Goal: Task Accomplishment & Management: Use online tool/utility

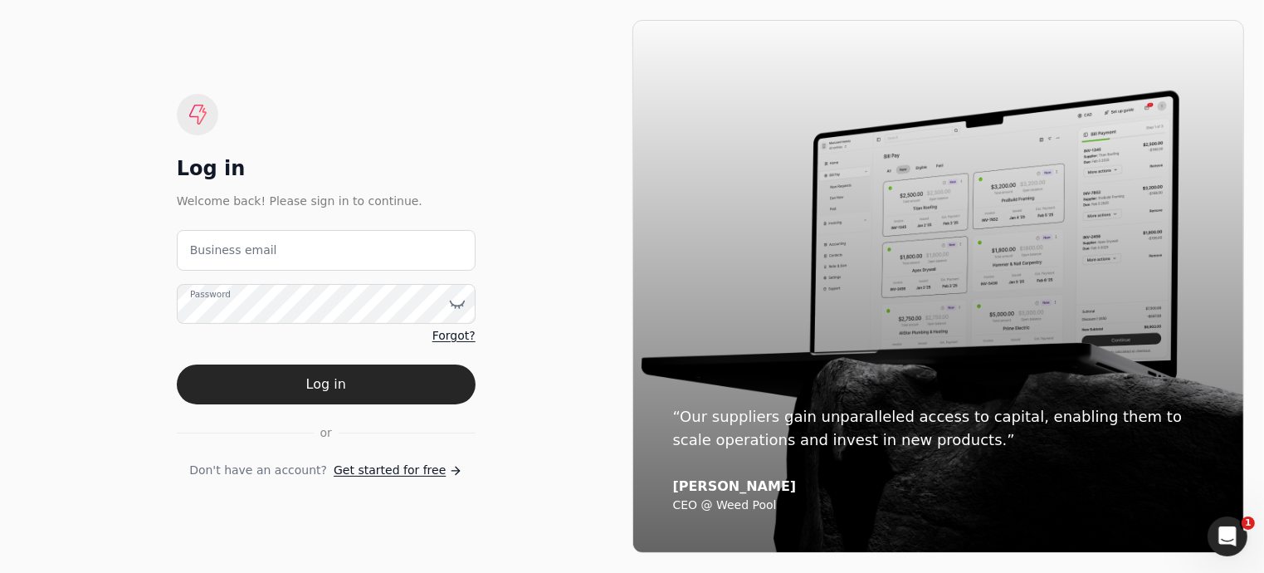
click at [245, 250] on label "Business email" at bounding box center [233, 250] width 87 height 17
click at [245, 250] on email "Business email" at bounding box center [326, 250] width 299 height 41
type email "[EMAIL_ADDRESS][DOMAIN_NAME]"
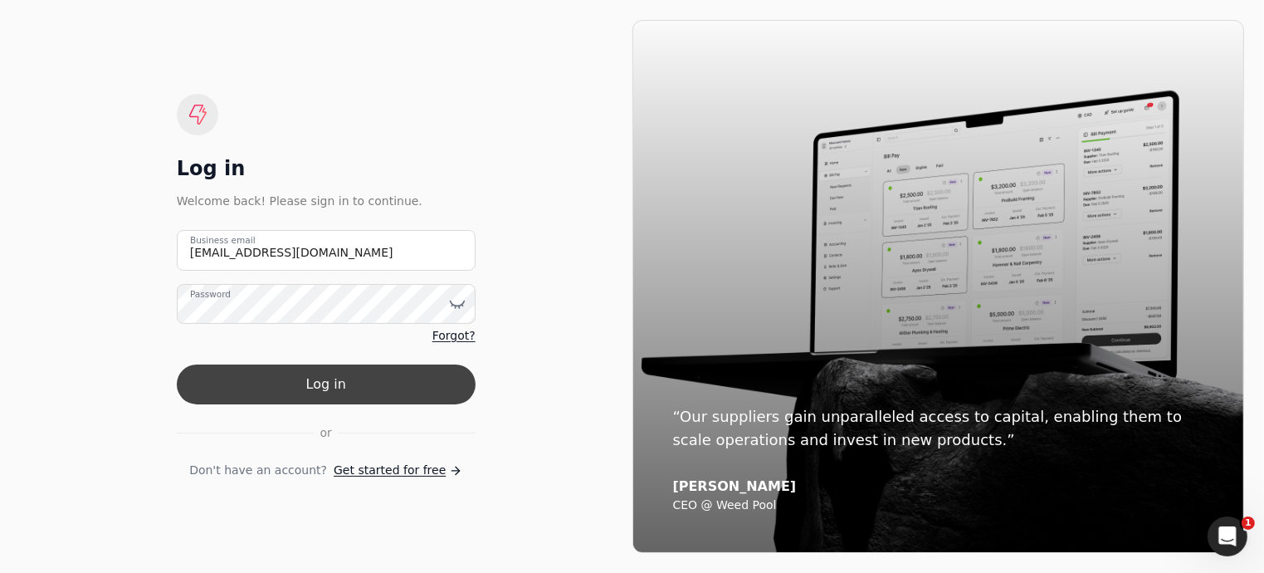
click at [300, 387] on button "Log in" at bounding box center [326, 384] width 299 height 40
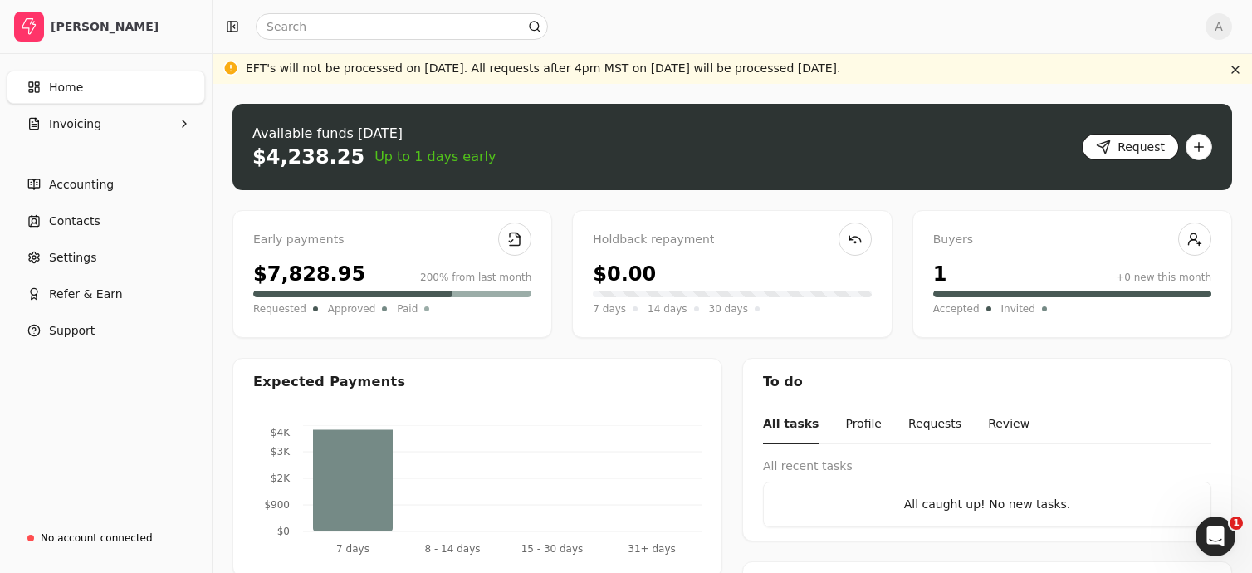
click at [1133, 150] on button "Request" at bounding box center [1130, 147] width 97 height 27
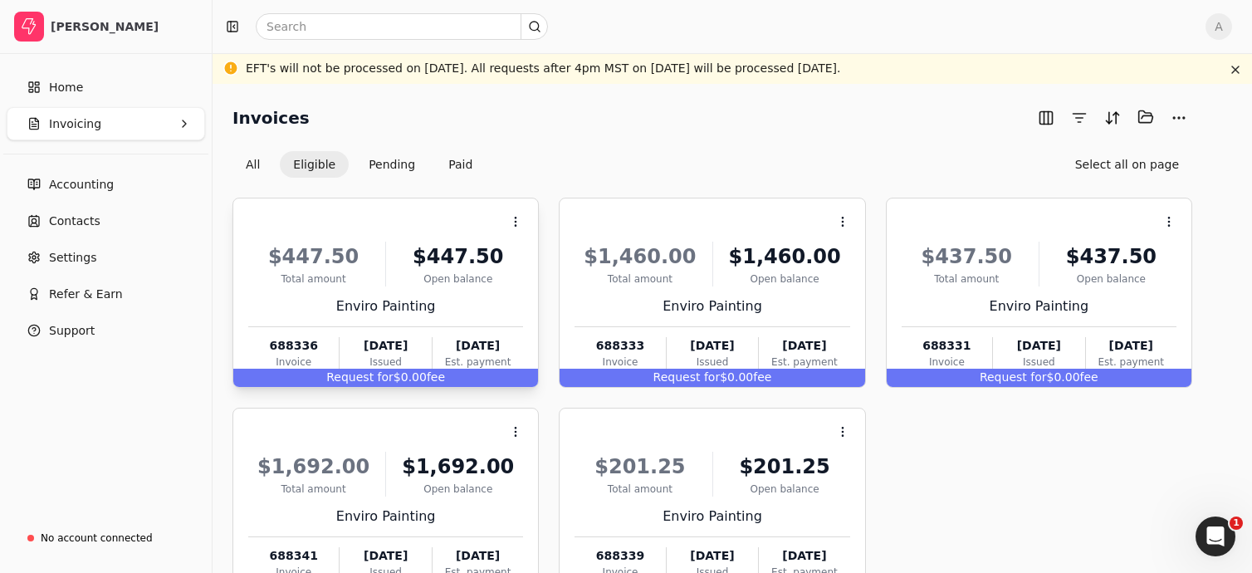
click at [381, 378] on span "Request for" at bounding box center [359, 376] width 67 height 13
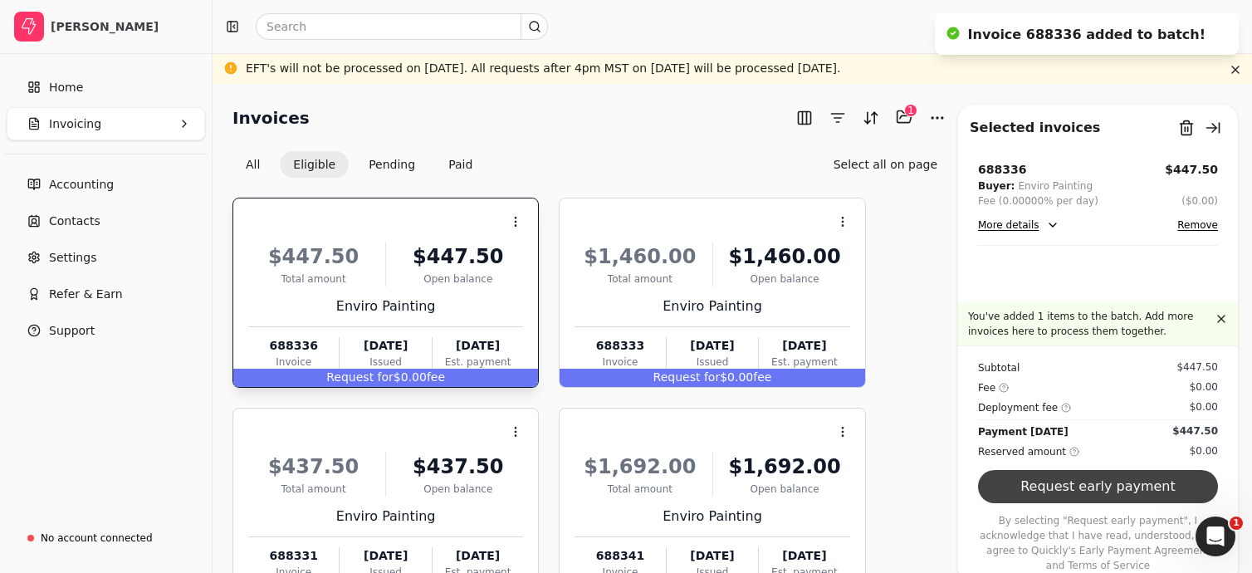
click at [1076, 502] on button "Request early payment" at bounding box center [1098, 486] width 240 height 33
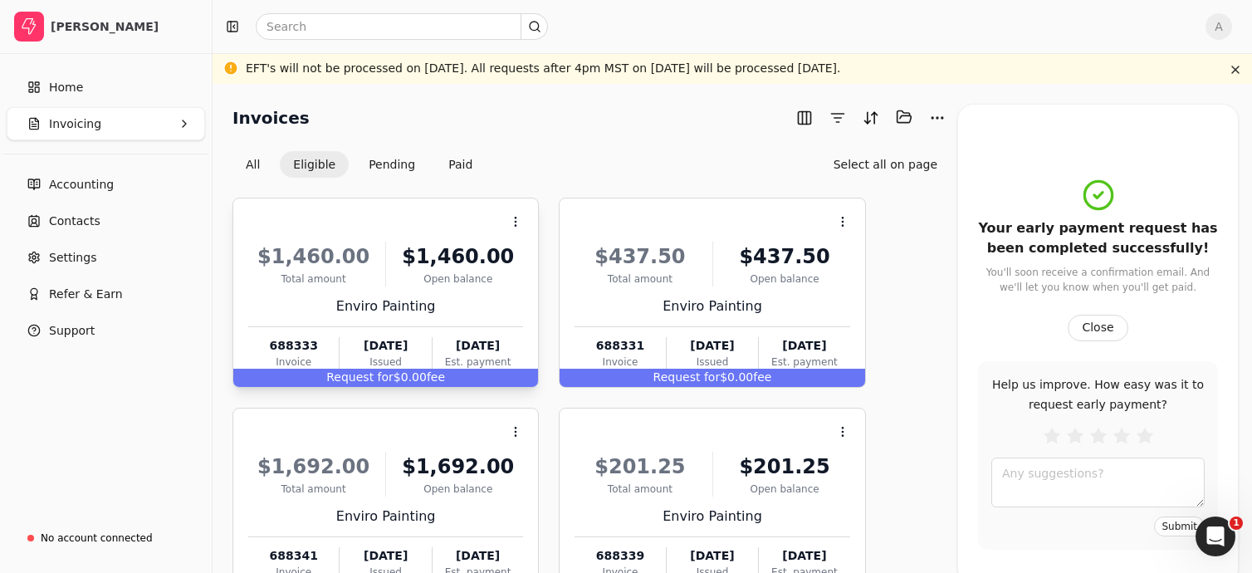
click at [349, 379] on span "Request for" at bounding box center [359, 376] width 67 height 13
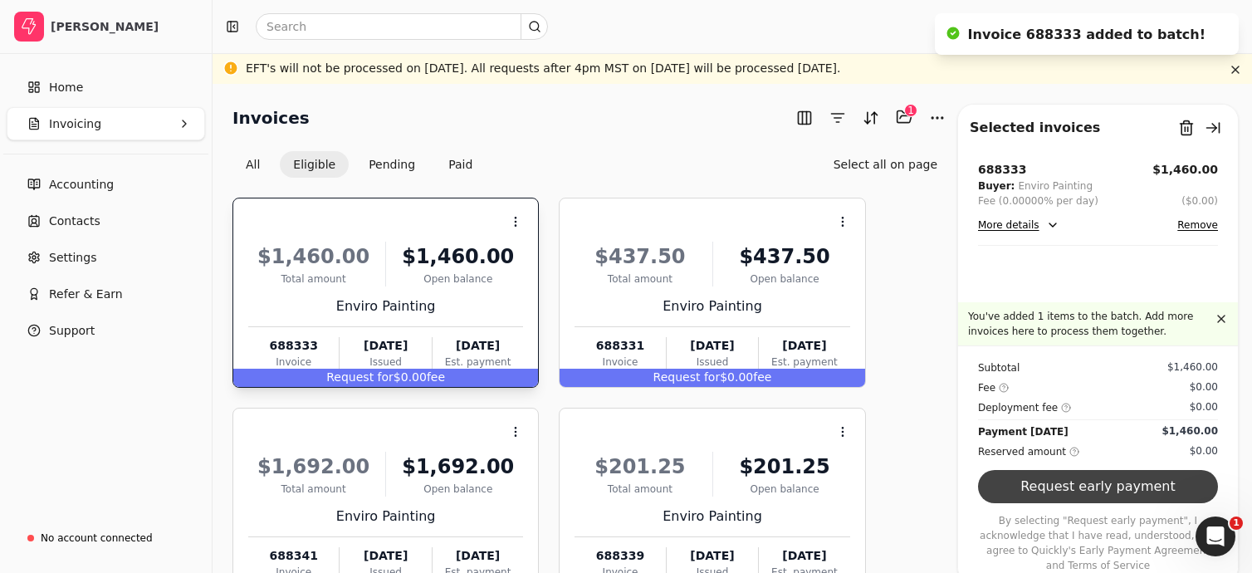
click at [1039, 502] on button "Request early payment" at bounding box center [1098, 486] width 240 height 33
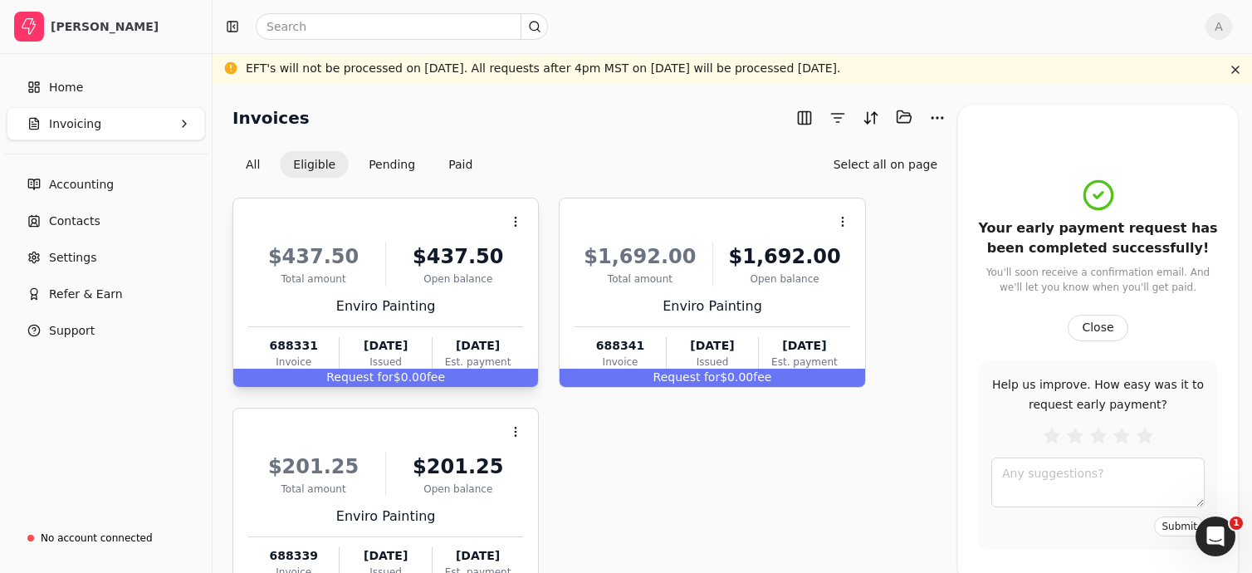
click at [416, 374] on div "Request for $0.00 fee" at bounding box center [385, 378] width 305 height 18
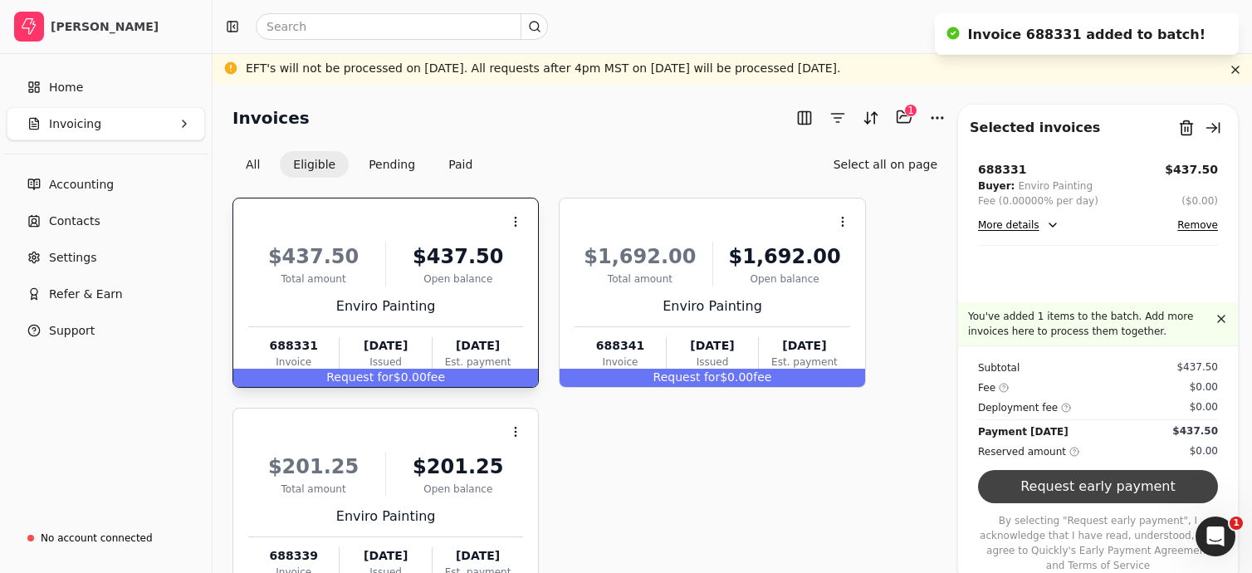
click at [1083, 503] on button "Request early payment" at bounding box center [1098, 486] width 240 height 33
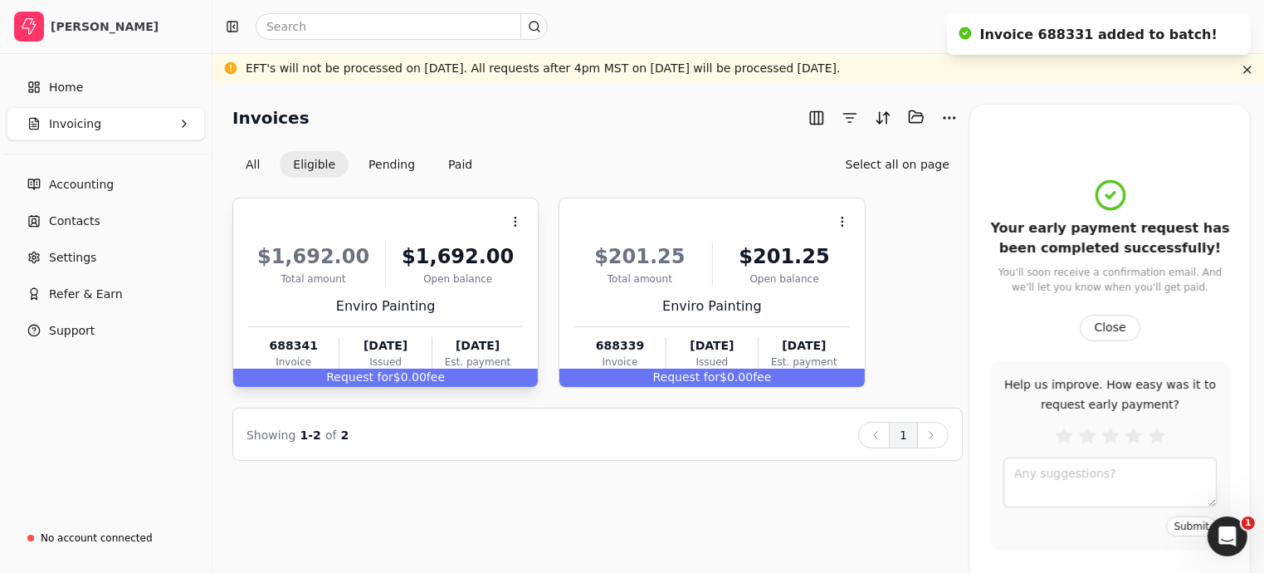
click at [345, 371] on span "Request for" at bounding box center [359, 376] width 67 height 13
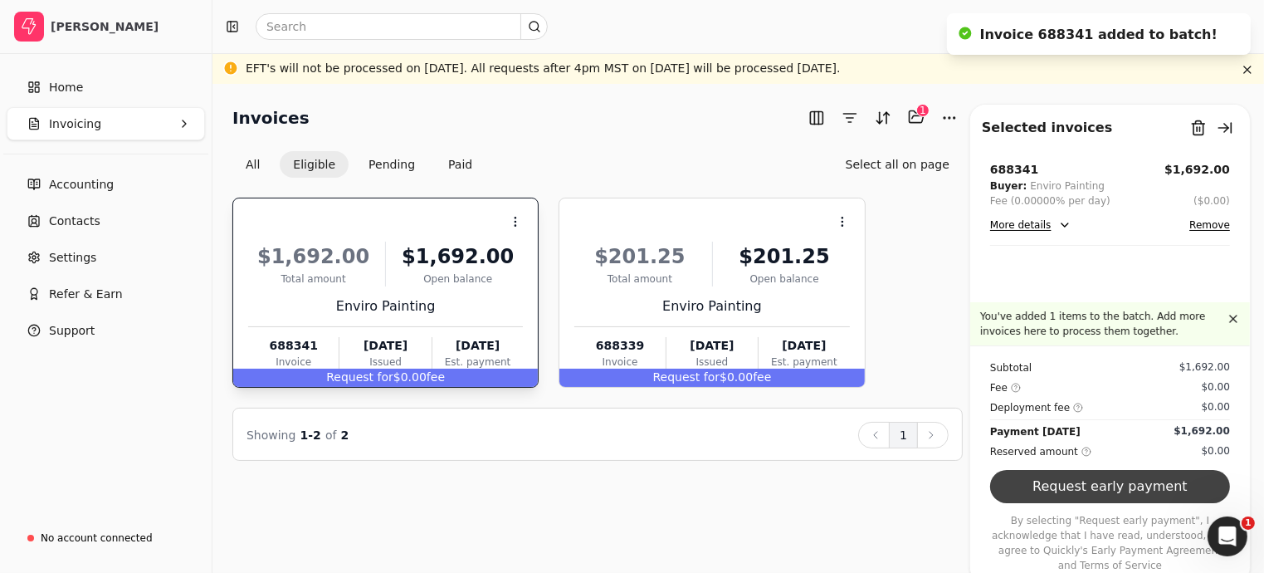
click at [1044, 501] on button "Request early payment" at bounding box center [1110, 486] width 240 height 33
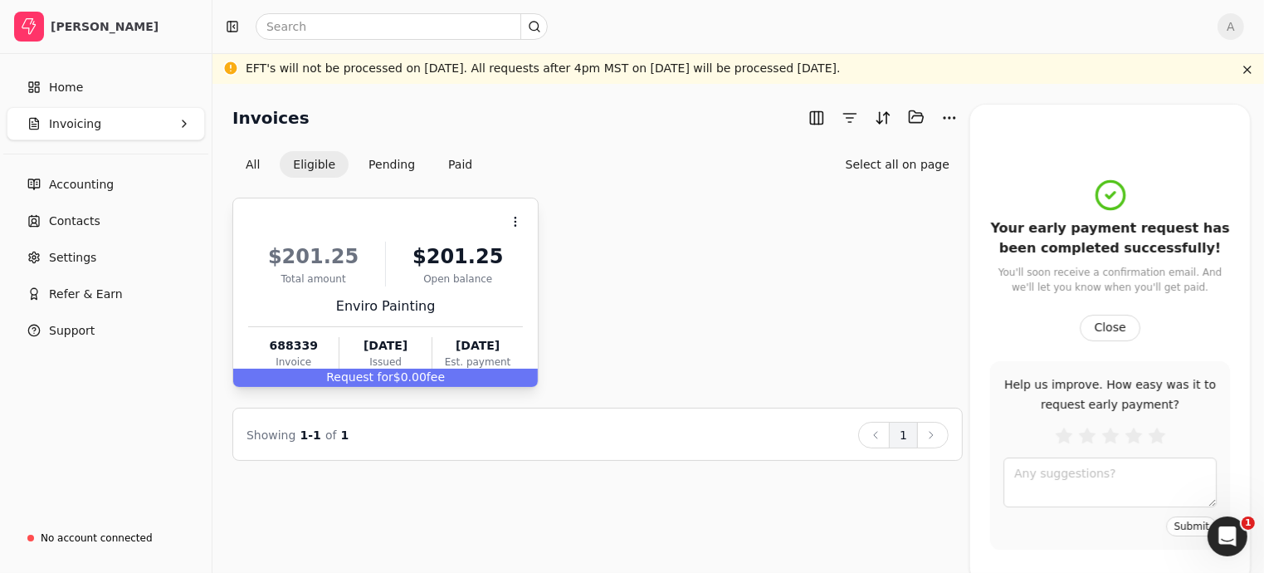
click at [376, 375] on span "Request for" at bounding box center [359, 376] width 67 height 13
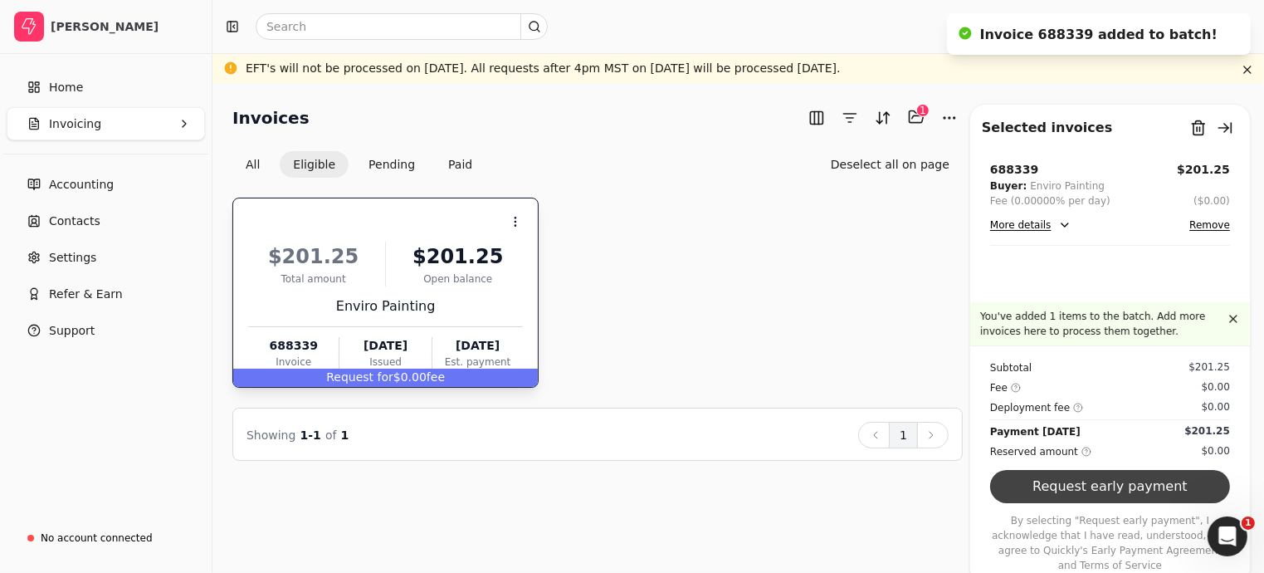
click at [1074, 501] on button "Request early payment" at bounding box center [1110, 486] width 240 height 33
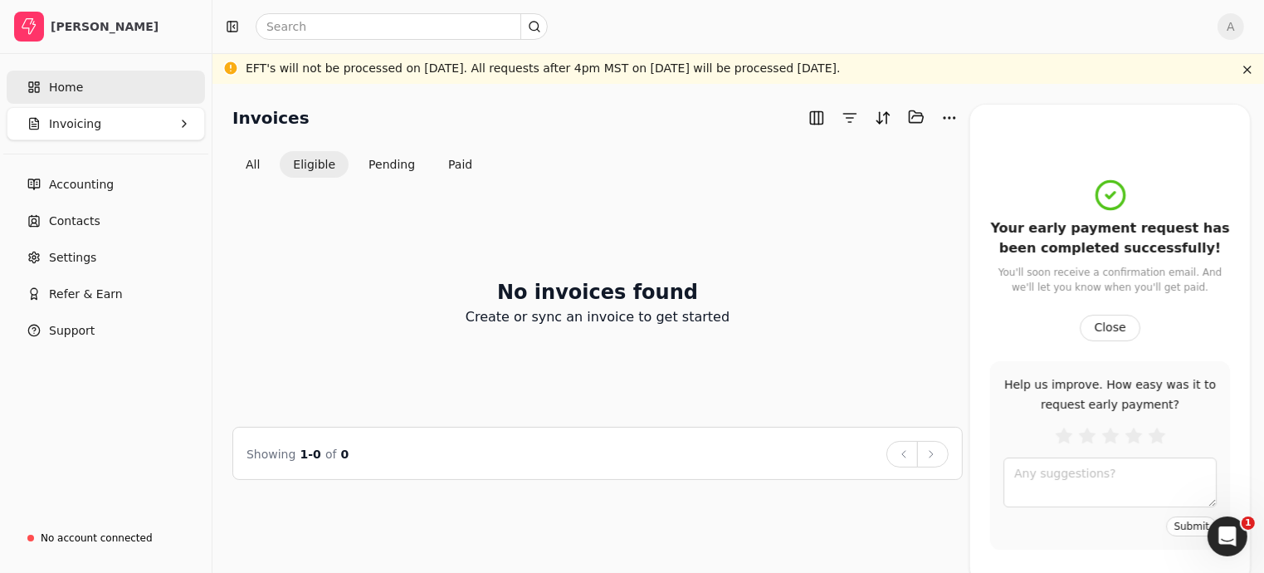
click at [96, 92] on link "Home" at bounding box center [106, 87] width 198 height 33
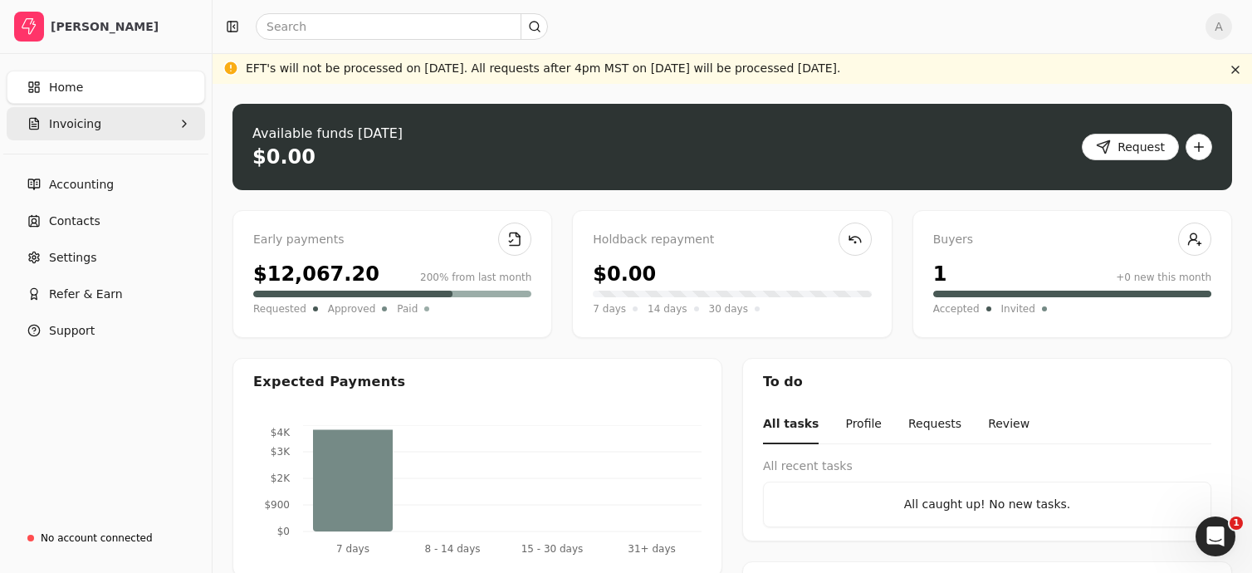
click at [80, 125] on span "Invoicing" at bounding box center [75, 123] width 52 height 17
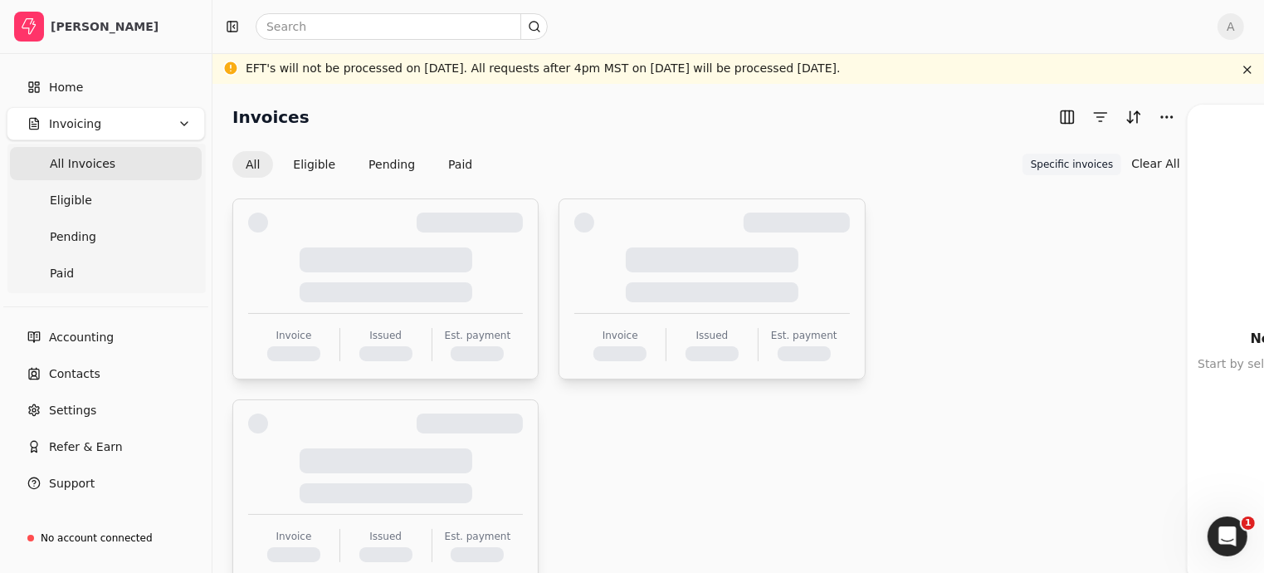
click at [276, 248] on div at bounding box center [385, 274] width 275 height 55
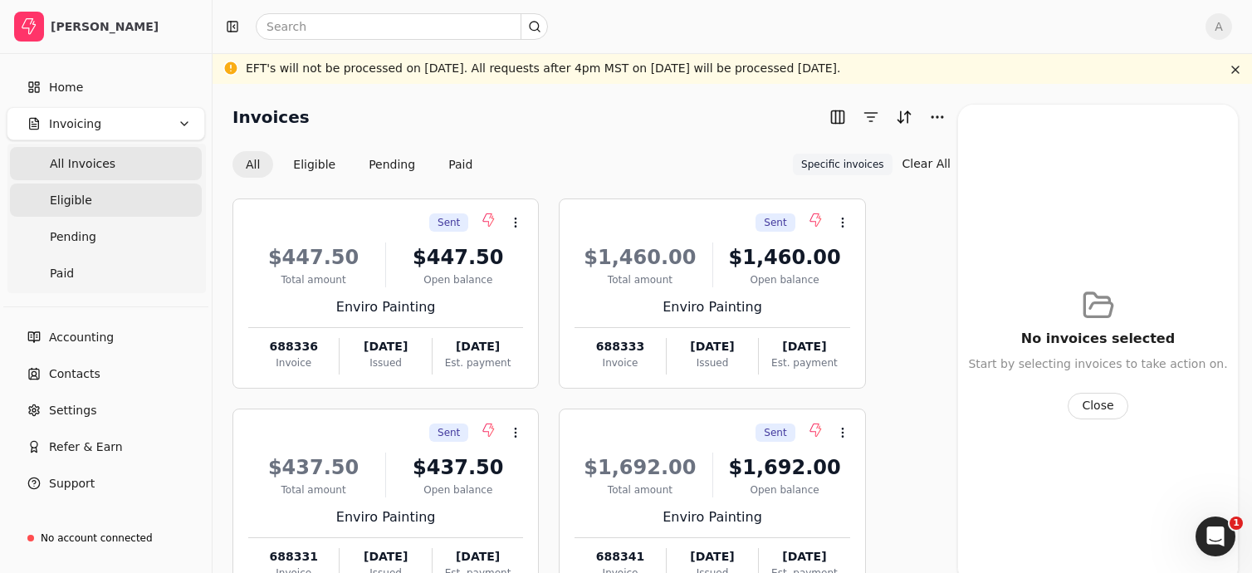
click at [90, 195] on link "Eligible" at bounding box center [106, 199] width 192 height 33
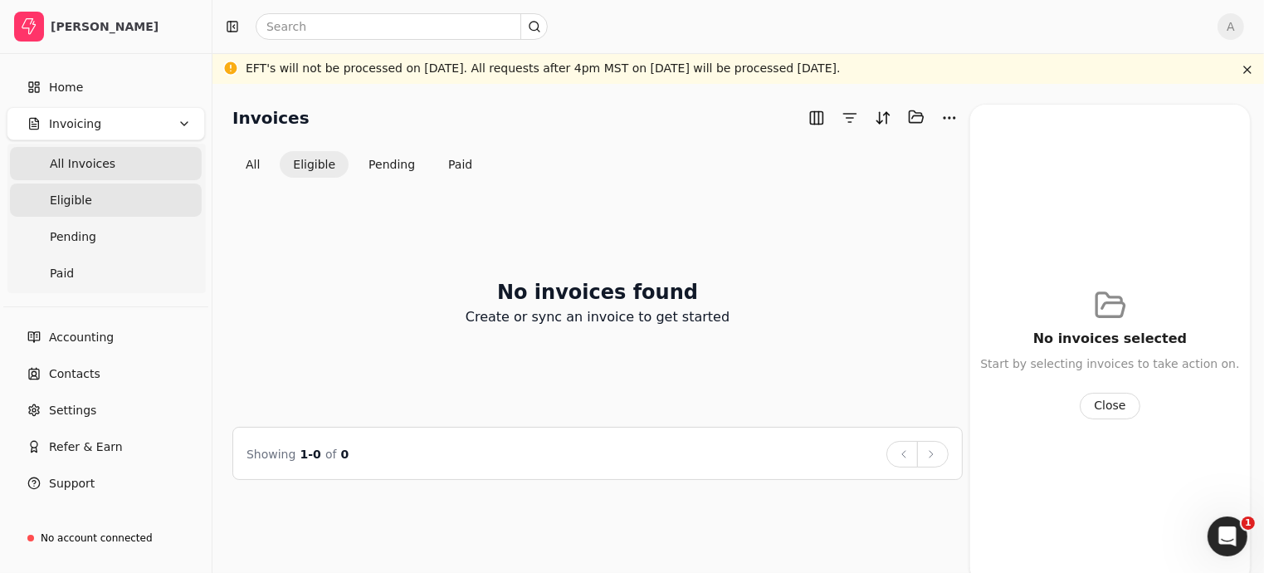
click at [94, 169] on span "All Invoices" at bounding box center [83, 163] width 66 height 17
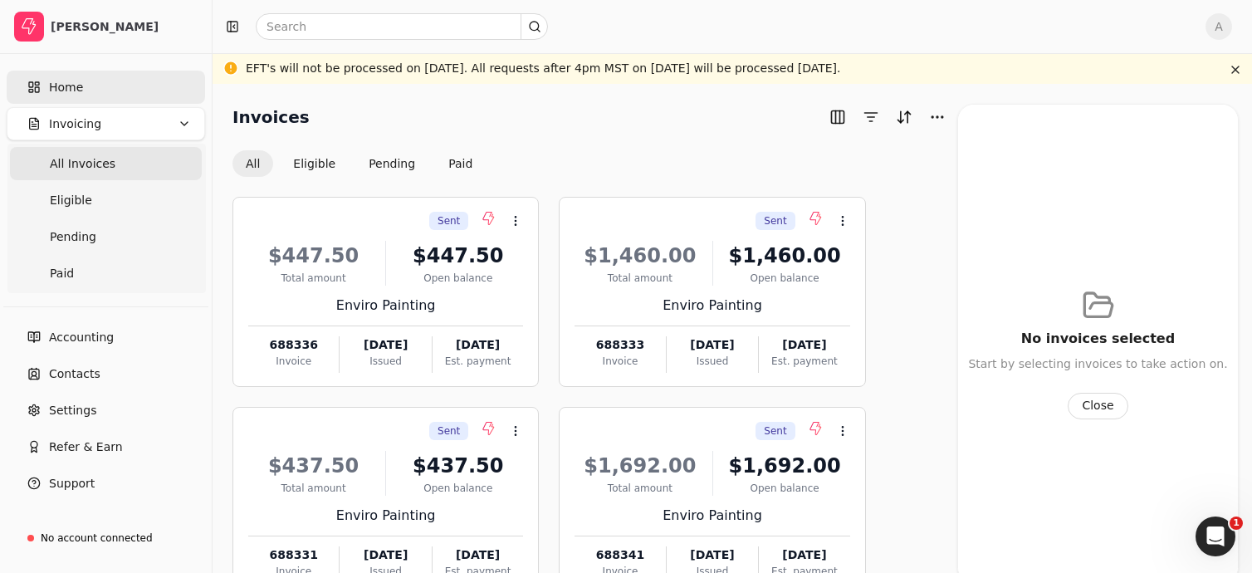
click at [81, 89] on link "Home" at bounding box center [106, 87] width 198 height 33
